Goal: Entertainment & Leisure: Consume media (video, audio)

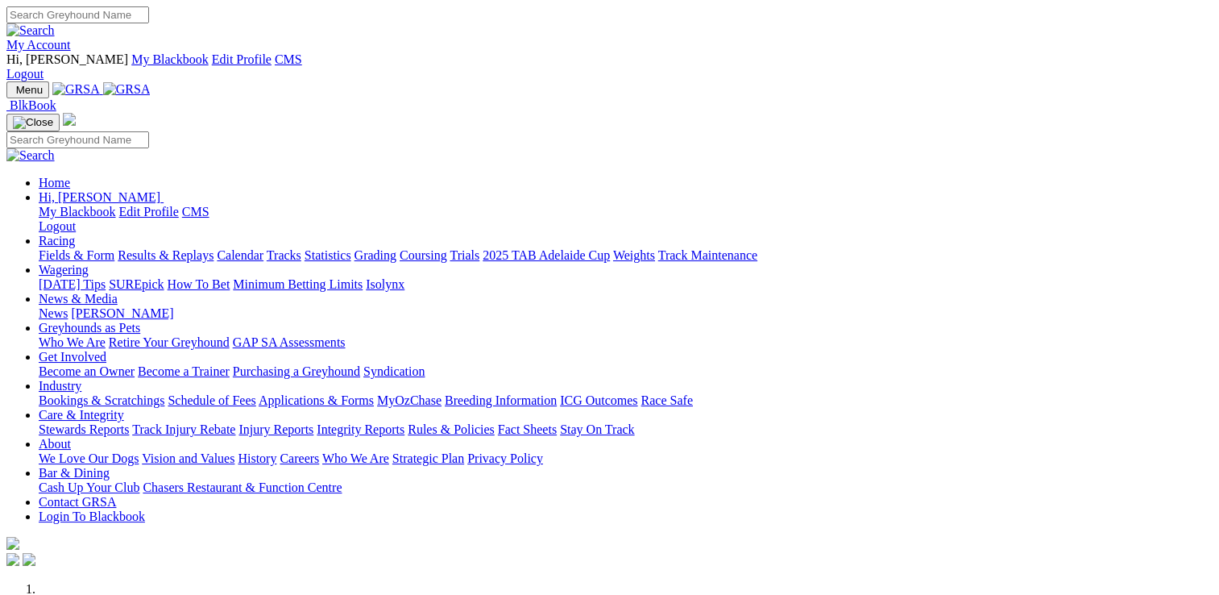
drag, startPoint x: 0, startPoint y: 0, endPoint x: 912, endPoint y: 63, distance: 914.2
click at [124, 408] on link "Care & Integrity" at bounding box center [81, 415] width 85 height 14
click at [129, 422] on link "Stewards Reports" at bounding box center [84, 429] width 90 height 14
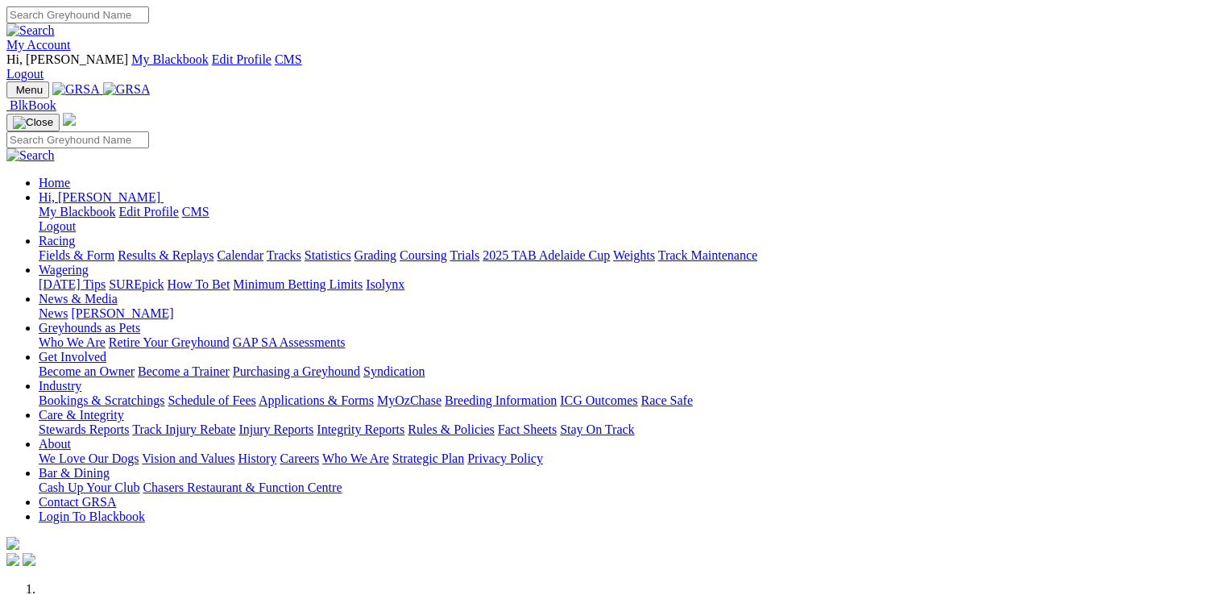
click at [124, 408] on link "Care & Integrity" at bounding box center [81, 415] width 85 height 14
click at [129, 422] on link "Stewards Reports" at bounding box center [84, 429] width 90 height 14
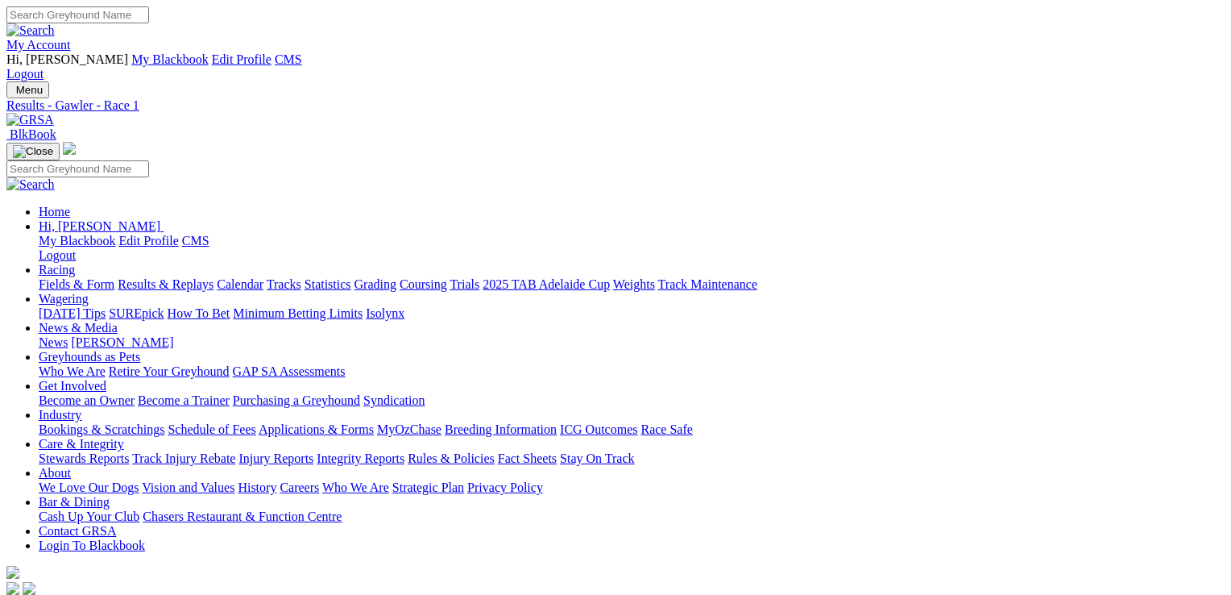
drag, startPoint x: 796, startPoint y: 48, endPoint x: 777, endPoint y: 60, distance: 22.4
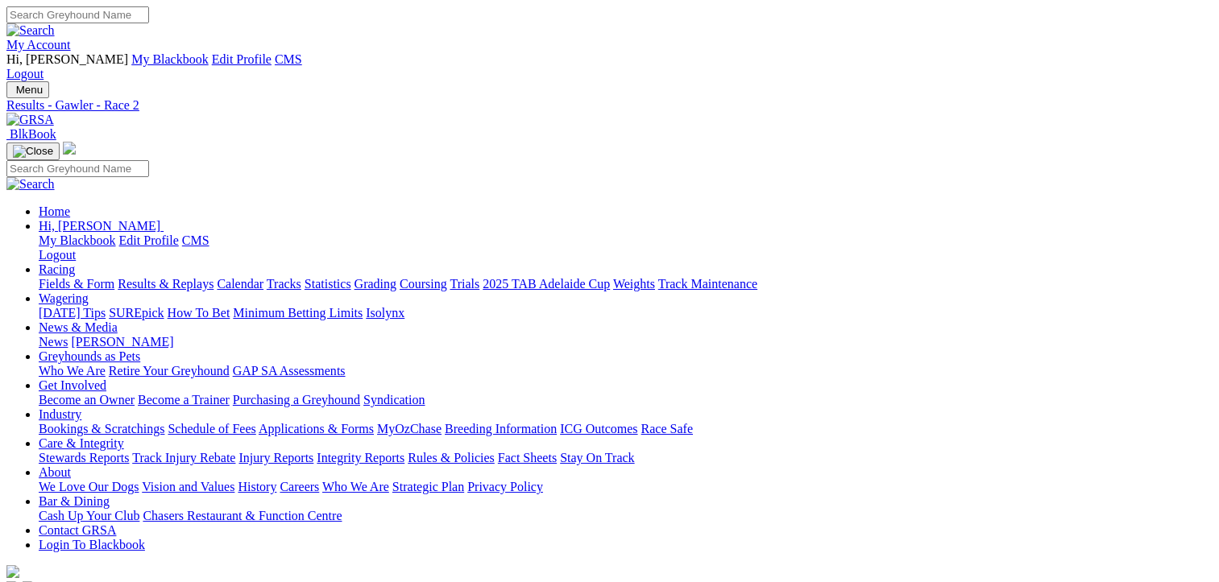
click at [54, 113] on img at bounding box center [30, 120] width 48 height 15
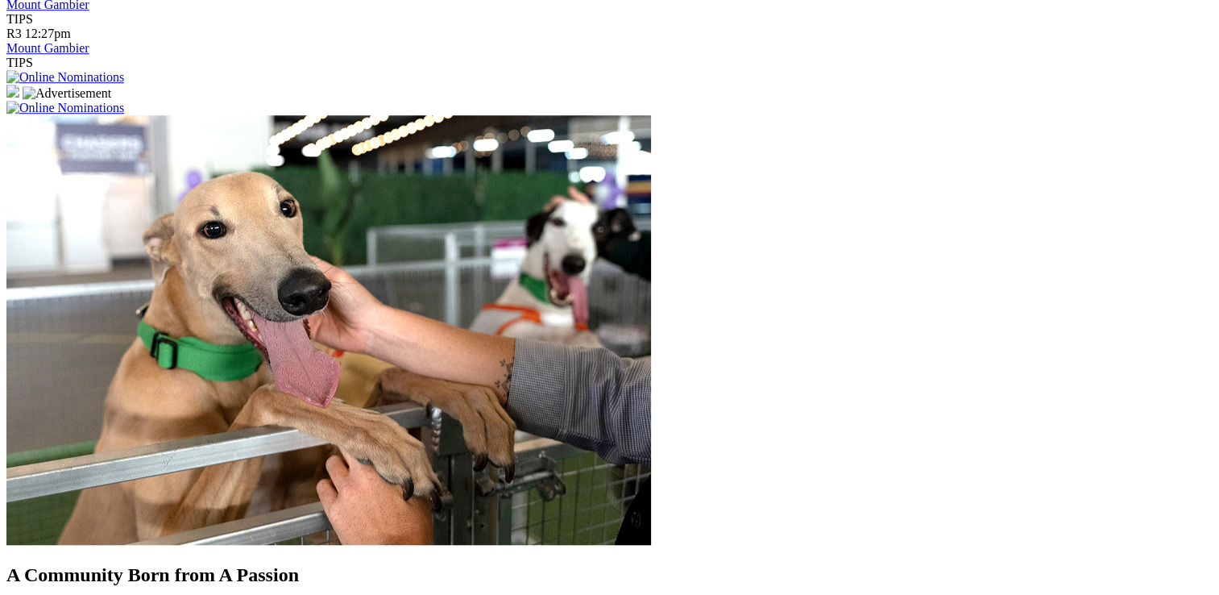
scroll to position [1370, 0]
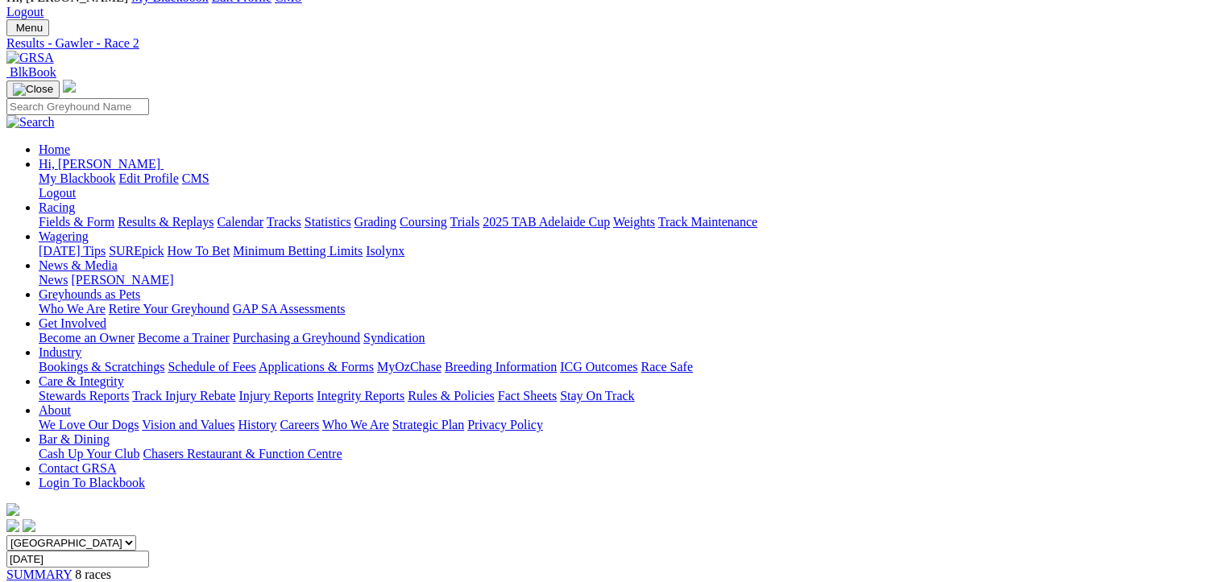
scroll to position [161, 0]
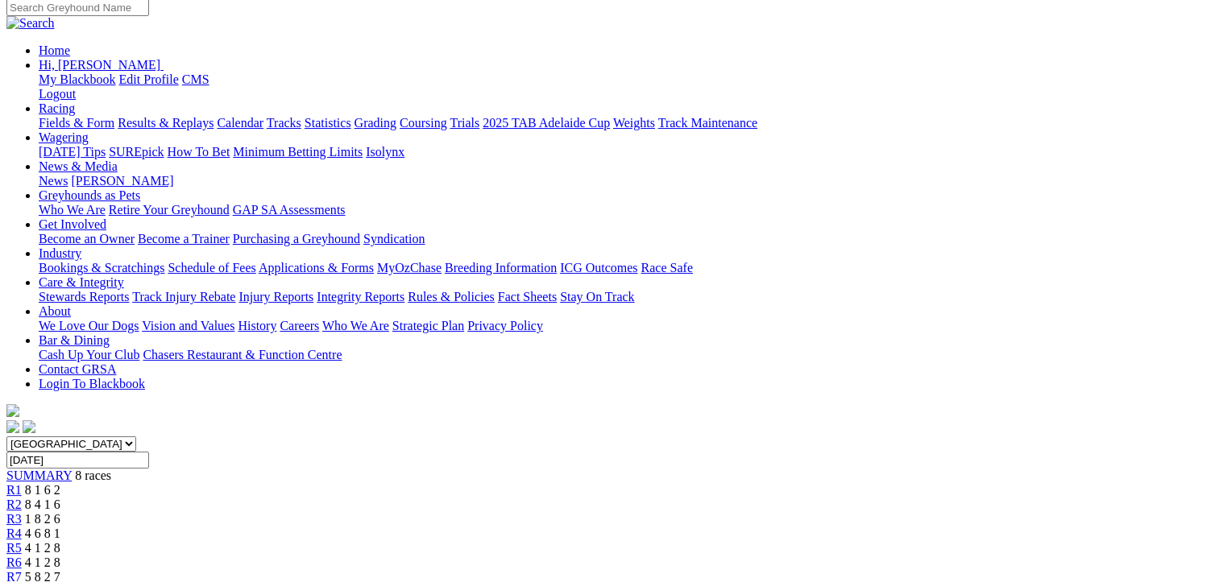
click at [60, 483] on span "8 1 6 2" at bounding box center [42, 490] width 35 height 14
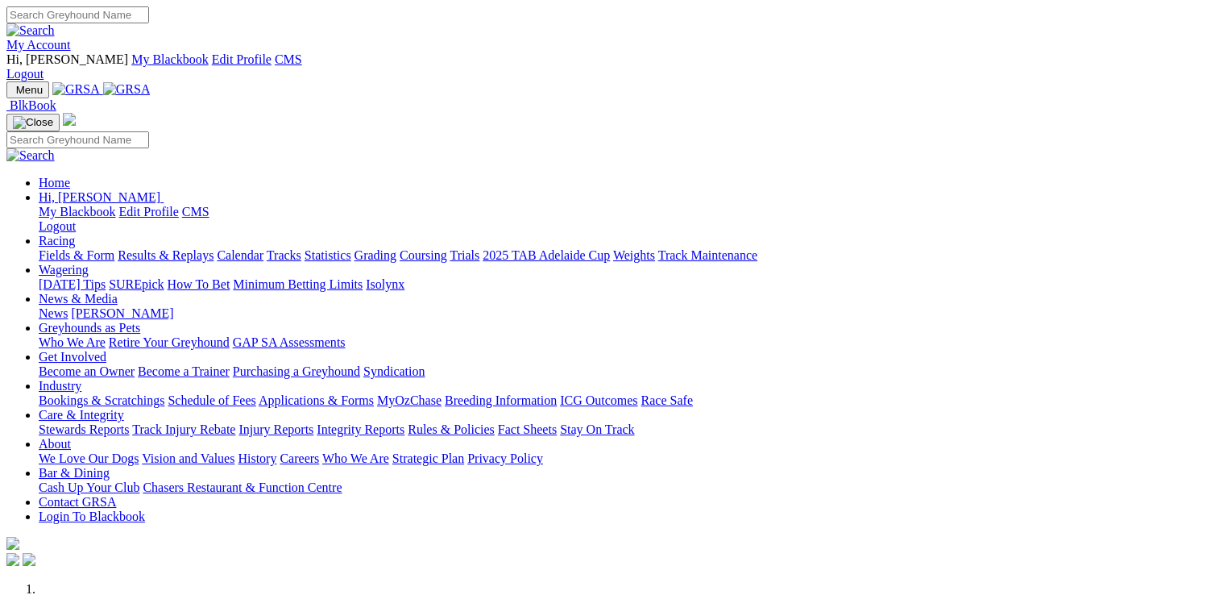
click at [124, 408] on link "Care & Integrity" at bounding box center [81, 415] width 85 height 14
click at [129, 422] on link "Stewards Reports" at bounding box center [84, 429] width 90 height 14
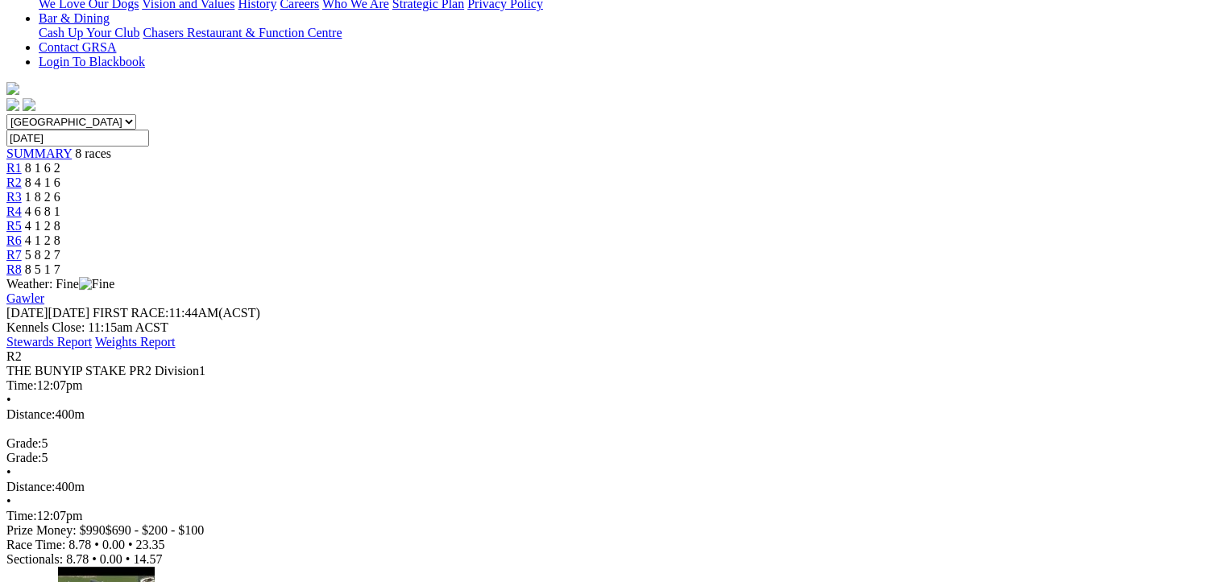
scroll to position [242, 0]
